Goal: Task Accomplishment & Management: Use online tool/utility

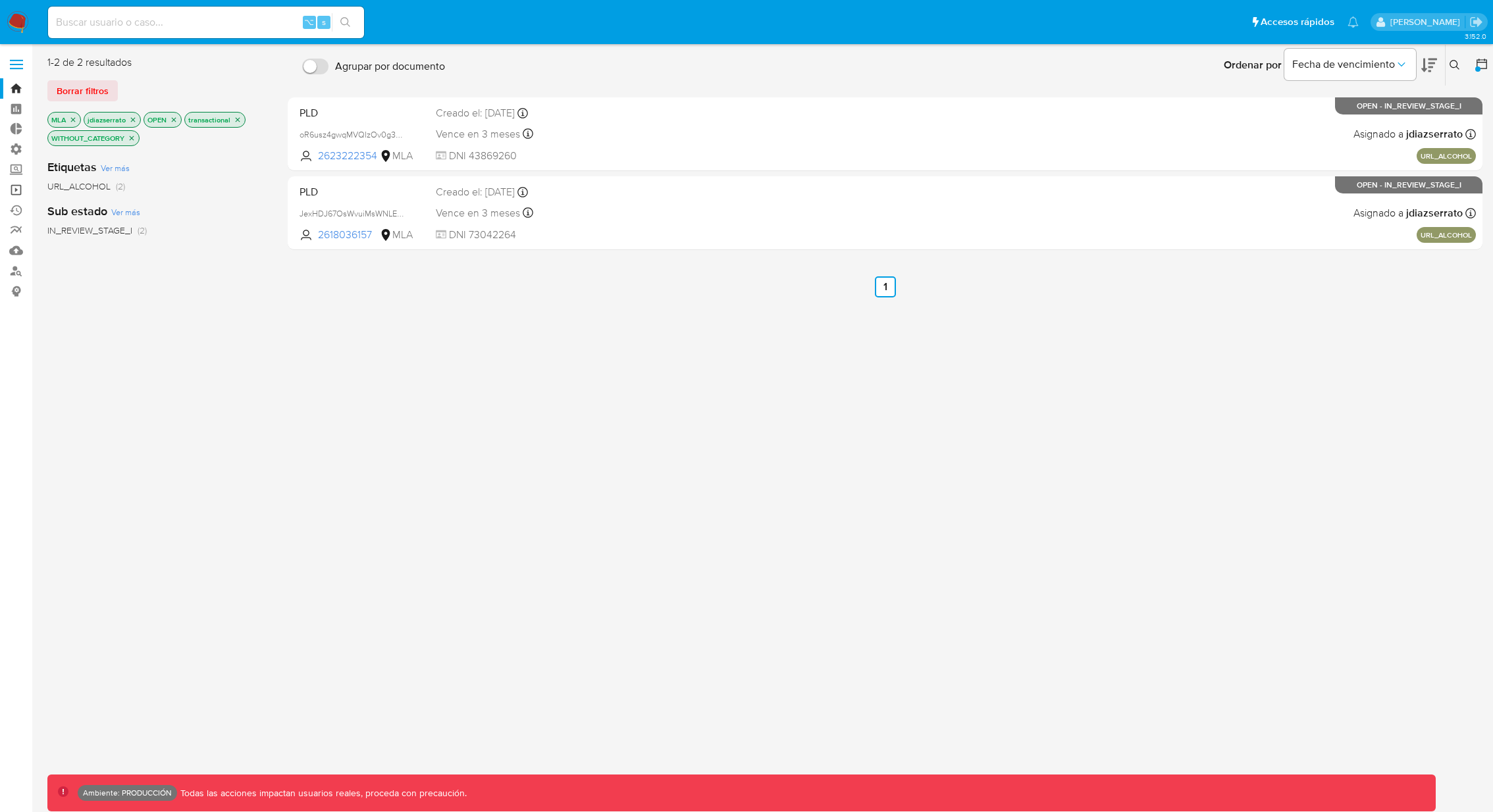
click at [16, 188] on link "Operaciones masivas" at bounding box center [78, 190] width 156 height 20
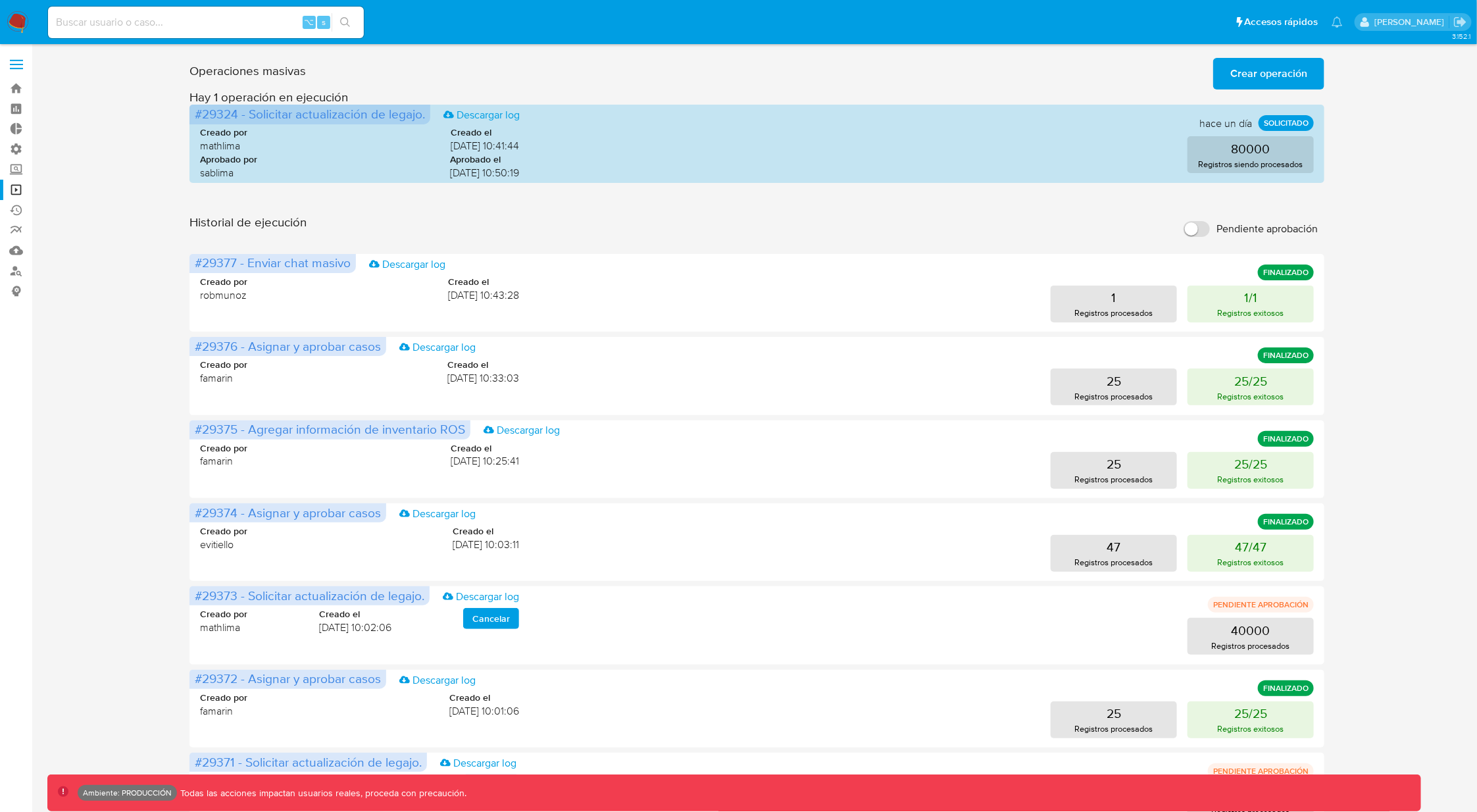
click at [1297, 73] on span "Crear operación" at bounding box center [1269, 74] width 77 height 29
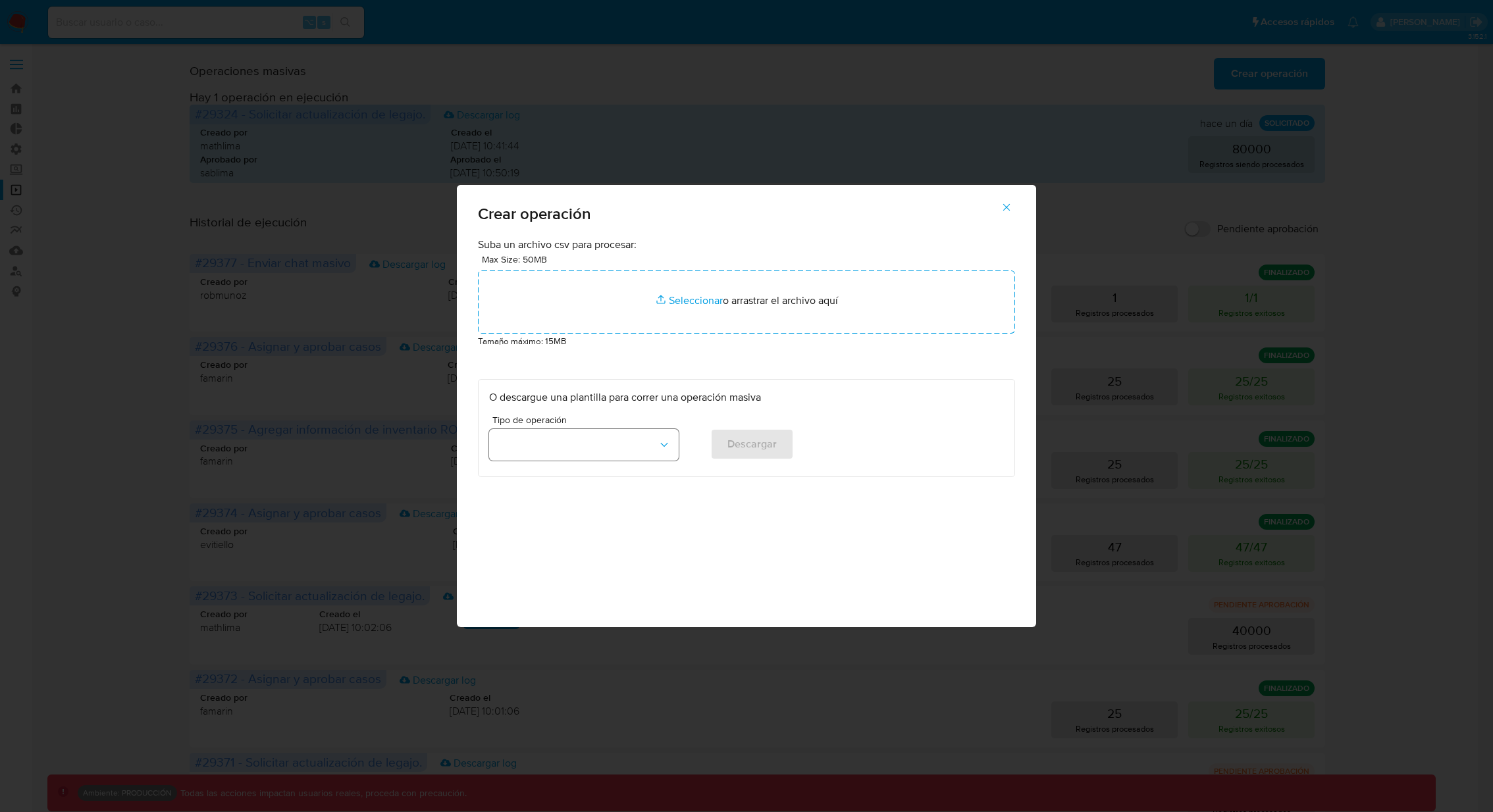
click at [581, 444] on button "button" at bounding box center [584, 445] width 189 height 31
click at [587, 576] on span "Cerrar casos masivamente" at bounding box center [557, 570] width 120 height 13
click at [1012, 203] on button "button" at bounding box center [1006, 207] width 46 height 31
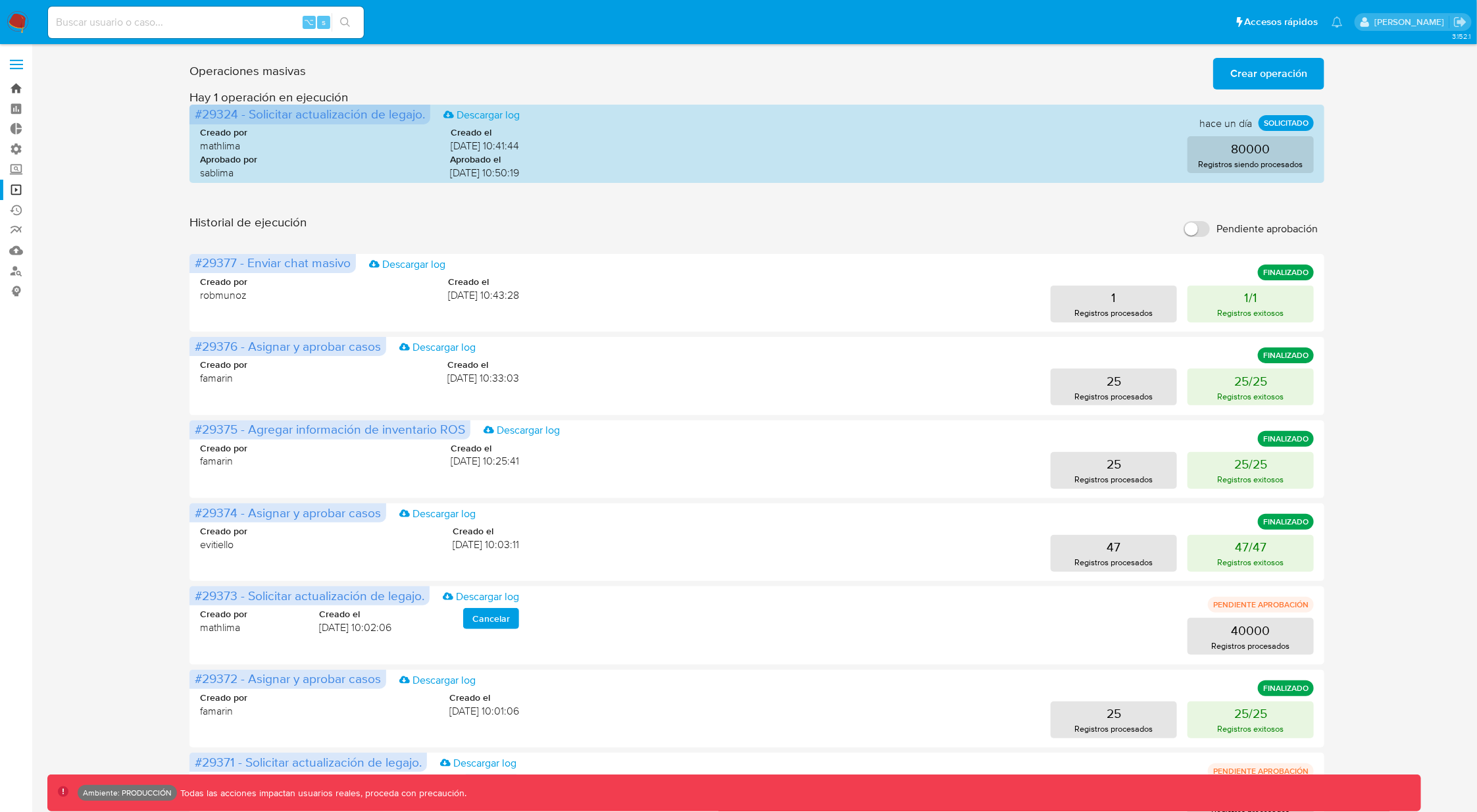
click at [22, 86] on link "Bandeja" at bounding box center [78, 89] width 156 height 20
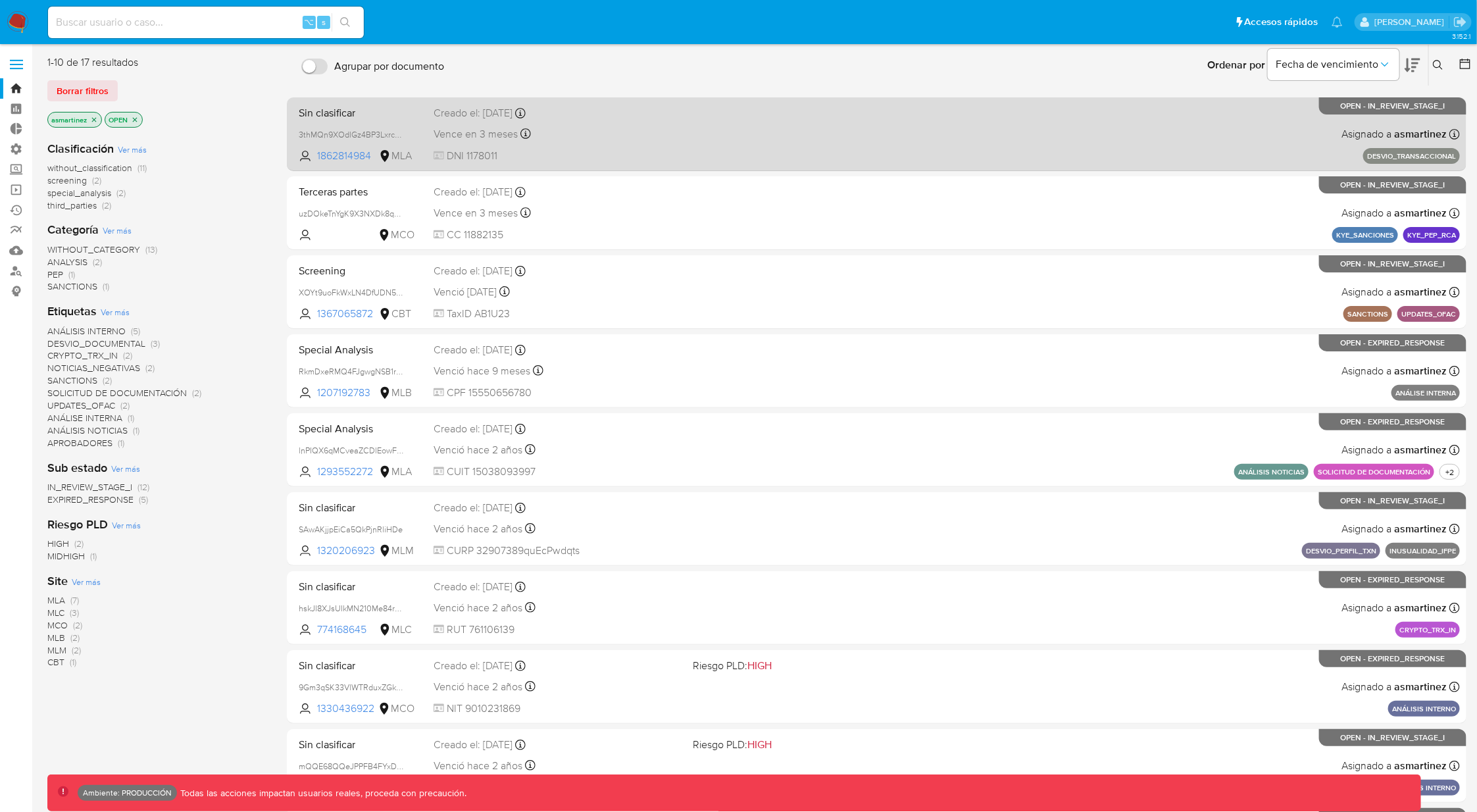
click at [672, 128] on div "Vence en 3 meses Vence el [DATE] 11:55:35" at bounding box center [558, 134] width 249 height 18
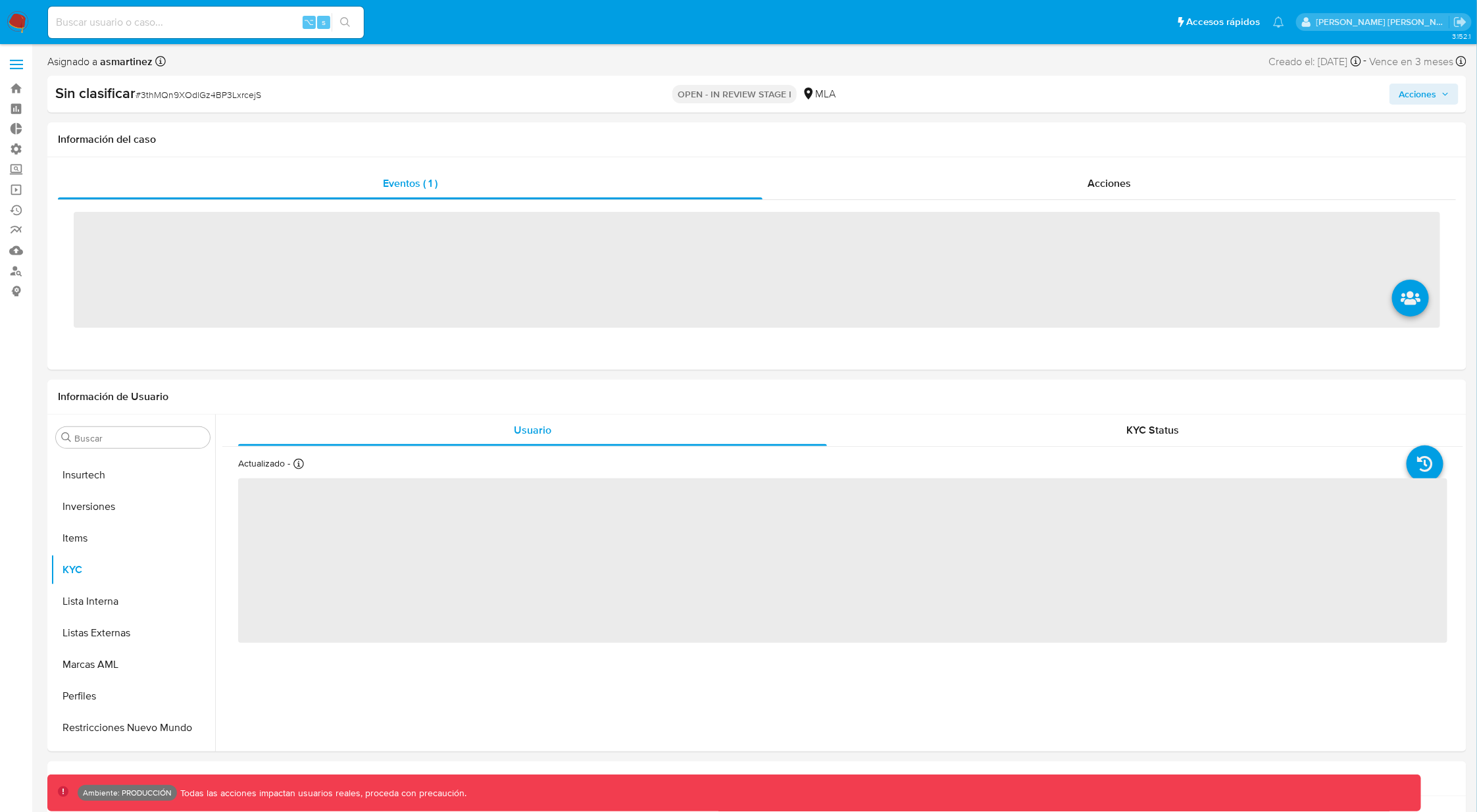
scroll to position [587, 0]
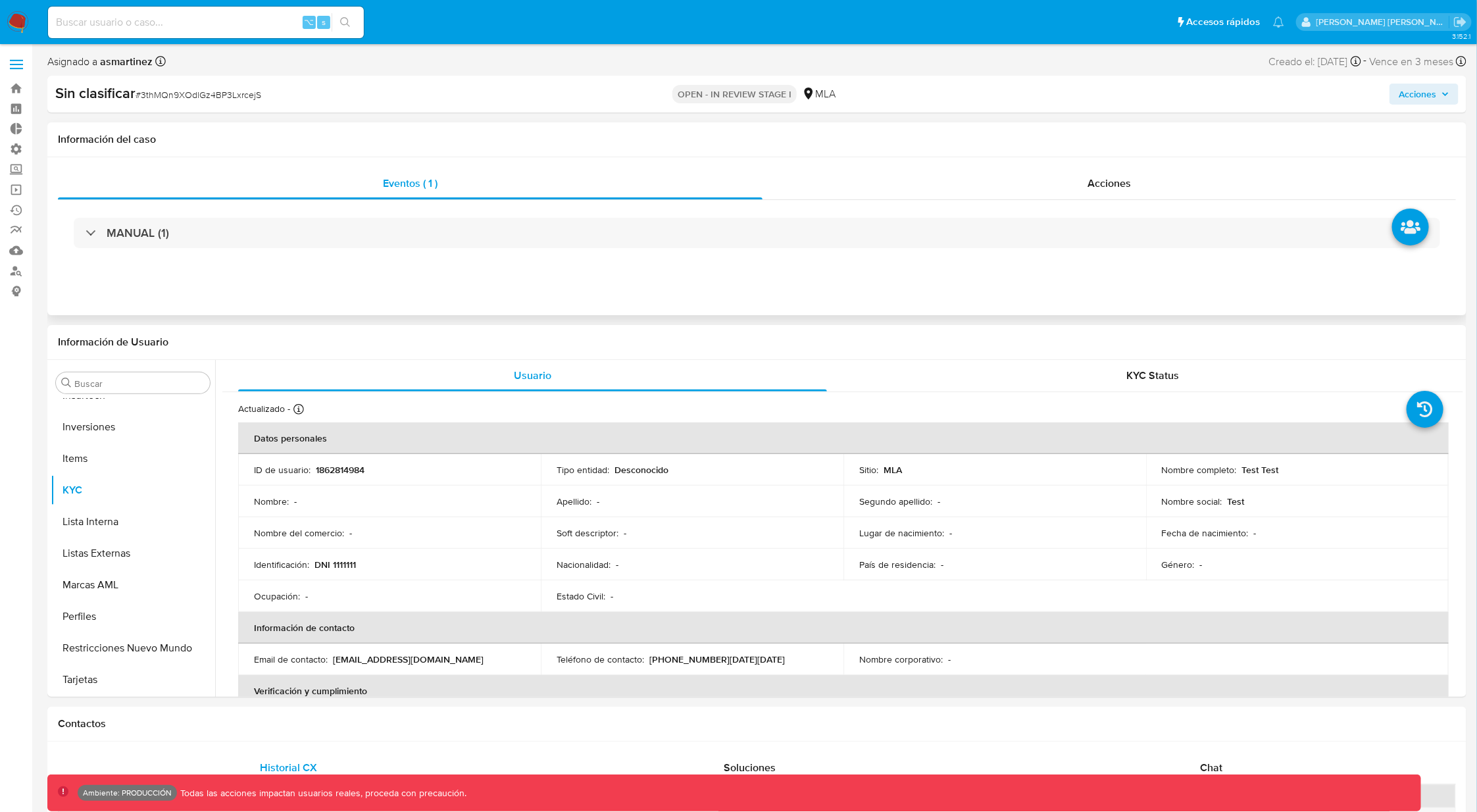
select select "10"
